Goal: Task Accomplishment & Management: Use online tool/utility

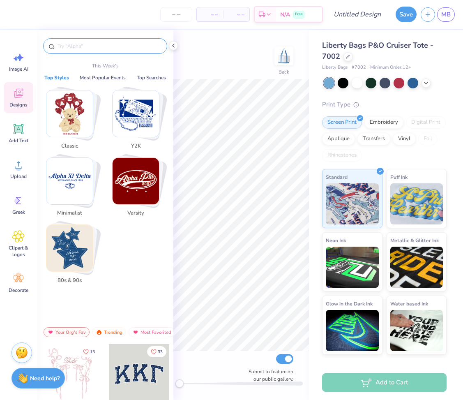
click at [81, 44] on input "text" at bounding box center [109, 46] width 105 height 8
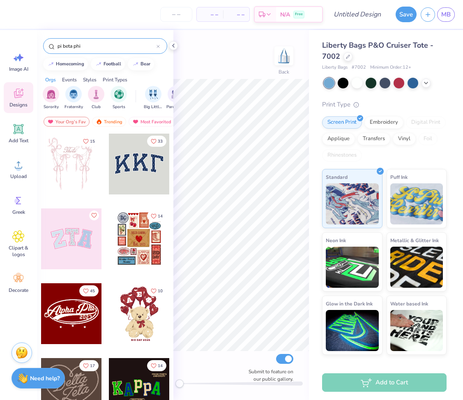
type input "pi beta phi"
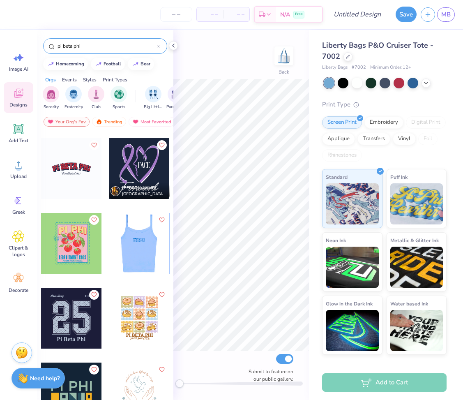
scroll to position [982, 0]
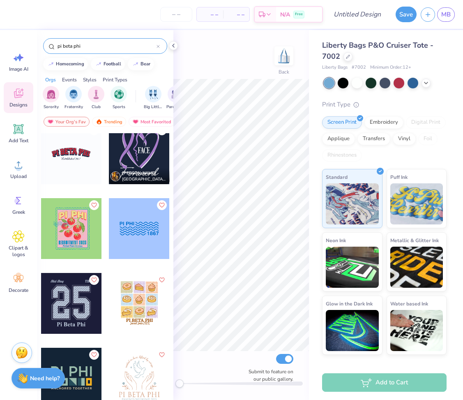
click at [41, 149] on div at bounding box center [10, 153] width 61 height 61
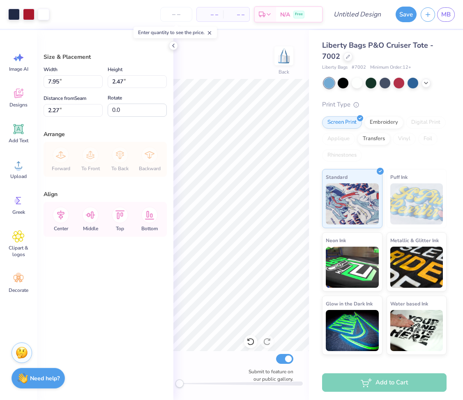
type input "7.33"
type input "2.27"
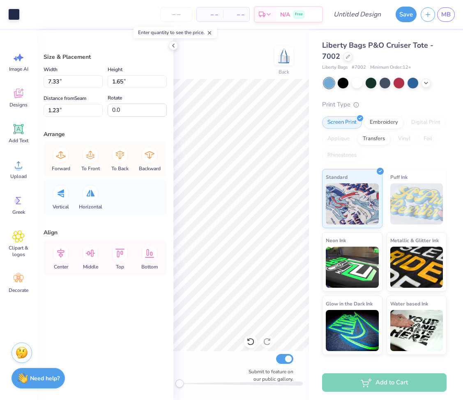
type input "1.78"
type input "7.22"
type input "1.55"
type input "1.27"
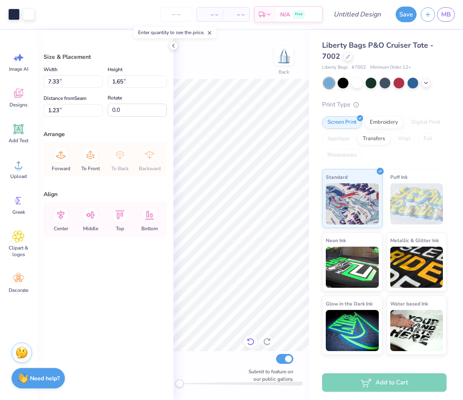
click at [250, 346] on div at bounding box center [250, 341] width 13 height 13
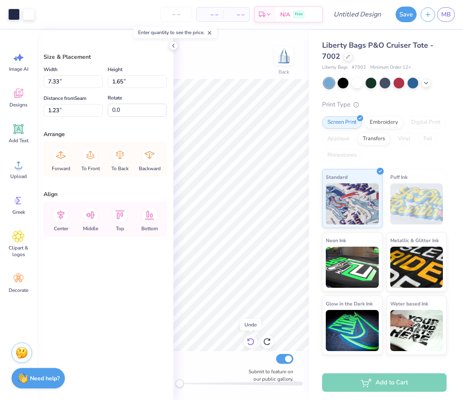
click at [250, 346] on div at bounding box center [250, 341] width 13 height 13
click at [249, 338] on icon at bounding box center [250, 341] width 8 height 8
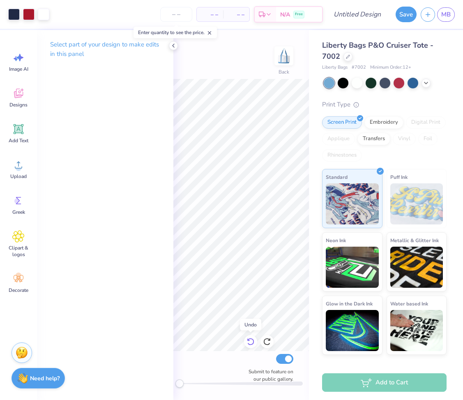
click at [249, 339] on icon at bounding box center [250, 341] width 8 height 8
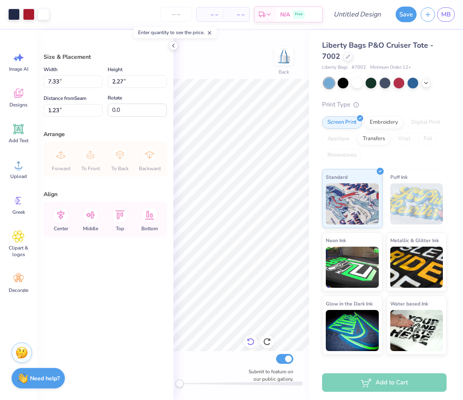
click at [252, 341] on icon at bounding box center [250, 341] width 8 height 8
type input "2.27"
click at [251, 341] on icon at bounding box center [250, 341] width 8 height 8
type input "7.95"
type input "2.47"
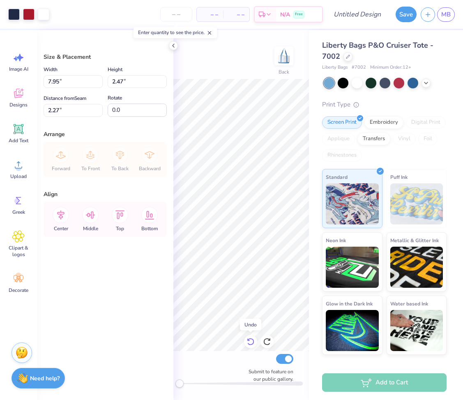
click at [251, 341] on icon at bounding box center [250, 341] width 8 height 8
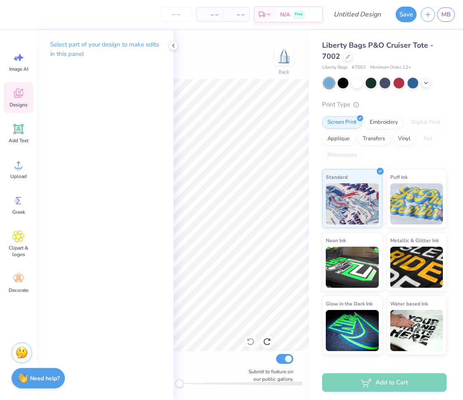
click at [19, 91] on icon at bounding box center [18, 93] width 12 height 12
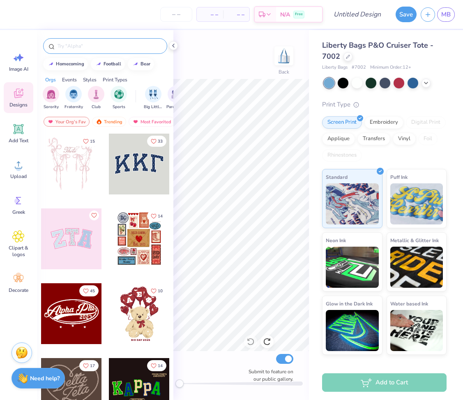
click at [114, 45] on input "text" at bounding box center [109, 46] width 105 height 8
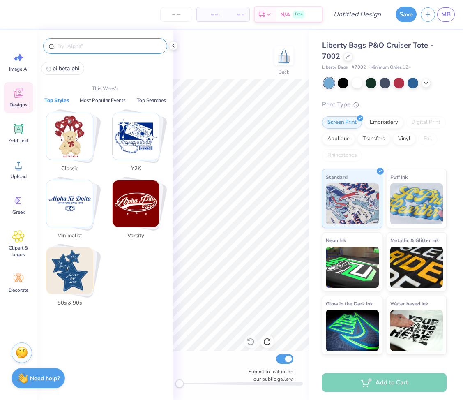
click at [69, 67] on span "pi beta phi" at bounding box center [66, 68] width 27 height 8
type input "pi beta phi"
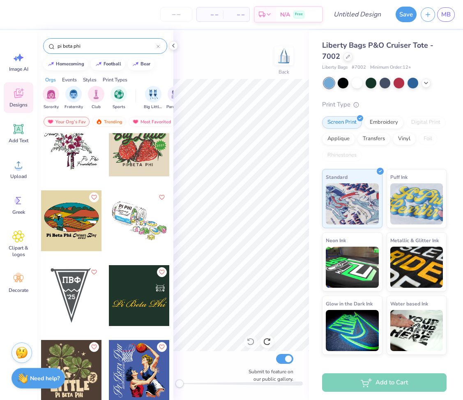
scroll to position [2343, 0]
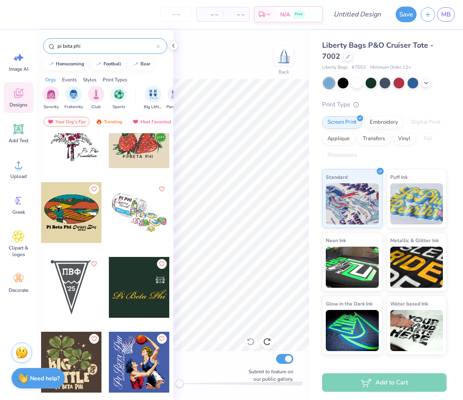
click at [73, 269] on div at bounding box center [71, 287] width 61 height 61
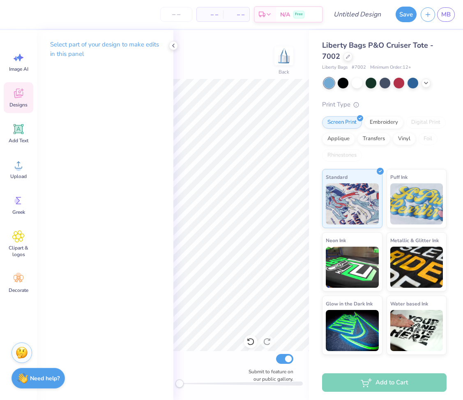
click at [16, 100] on div "Designs" at bounding box center [19, 97] width 30 height 31
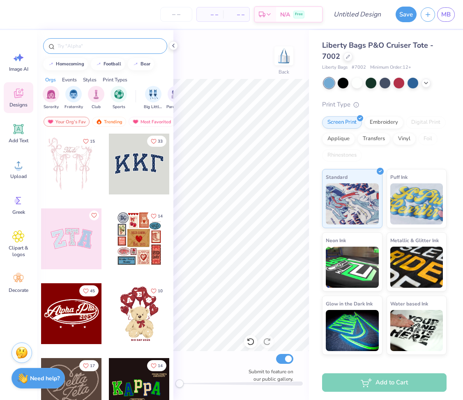
click at [97, 43] on input "text" at bounding box center [109, 46] width 105 height 8
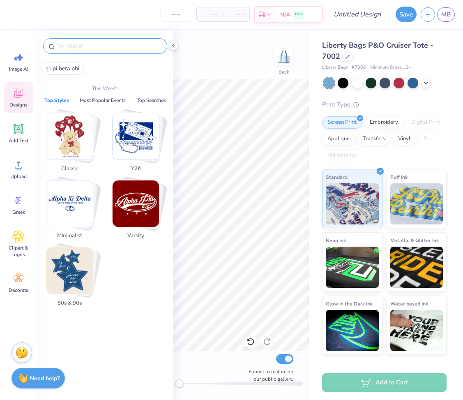
click at [69, 67] on span "pi beta phi" at bounding box center [66, 68] width 27 height 8
type input "pi beta phi"
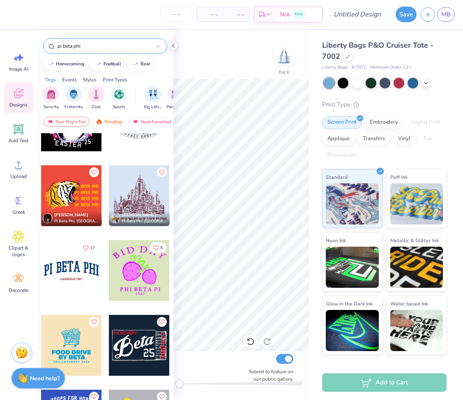
scroll to position [4305, 0]
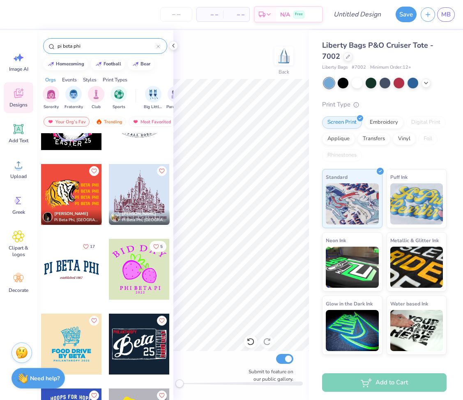
click at [72, 269] on div at bounding box center [71, 269] width 61 height 61
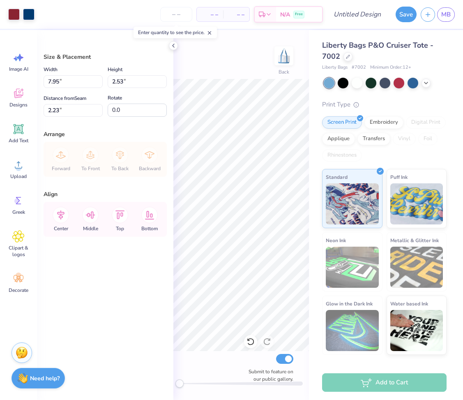
type input "7.29"
type input "2.32"
type input "2.44"
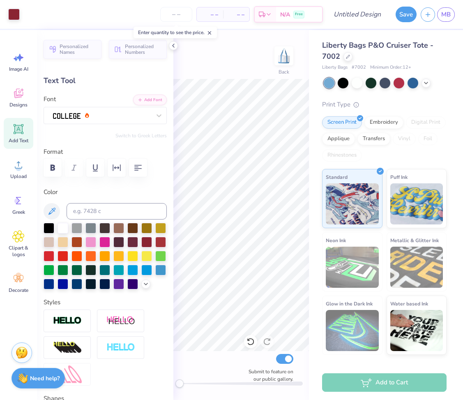
type input "3.02"
type input "0.35"
type input "4.31"
